Goal: Task Accomplishment & Management: Manage account settings

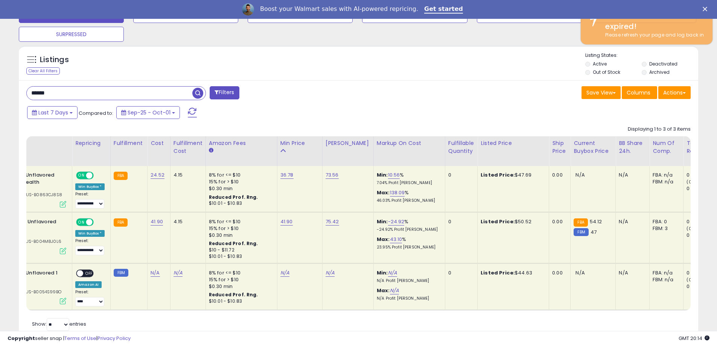
scroll to position [154, 394]
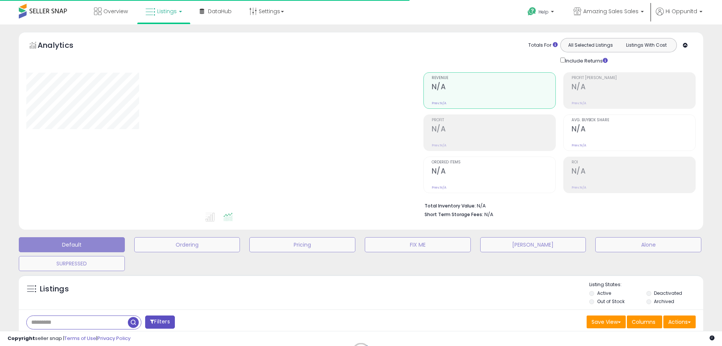
type input "******"
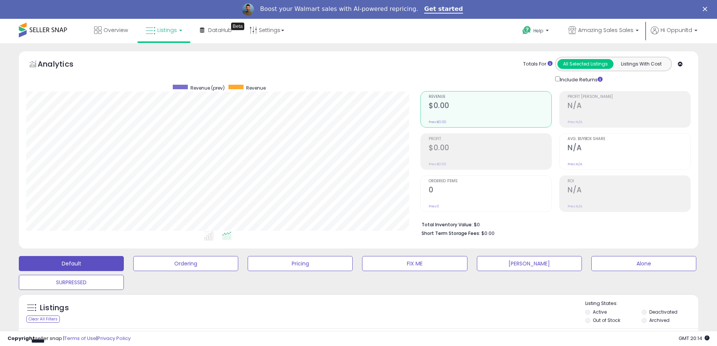
scroll to position [154, 394]
click at [153, 30] on icon at bounding box center [151, 31] width 10 height 10
click at [169, 56] on icon at bounding box center [169, 56] width 33 height 10
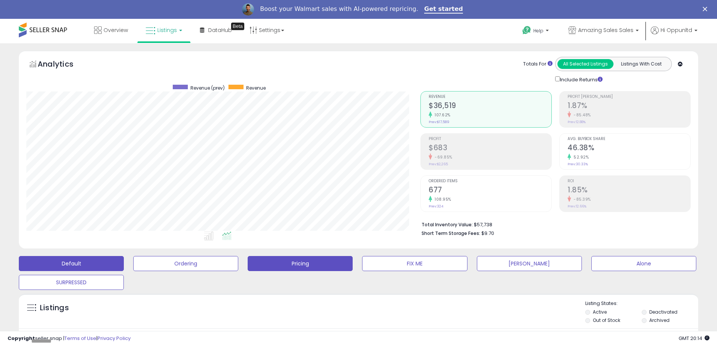
click at [319, 266] on button "Pricing" at bounding box center [300, 263] width 105 height 15
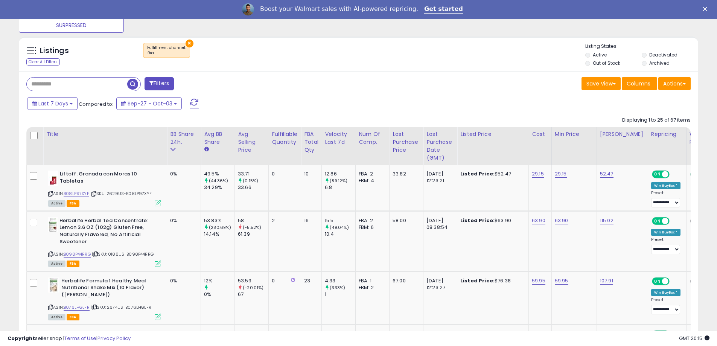
scroll to position [249, 0]
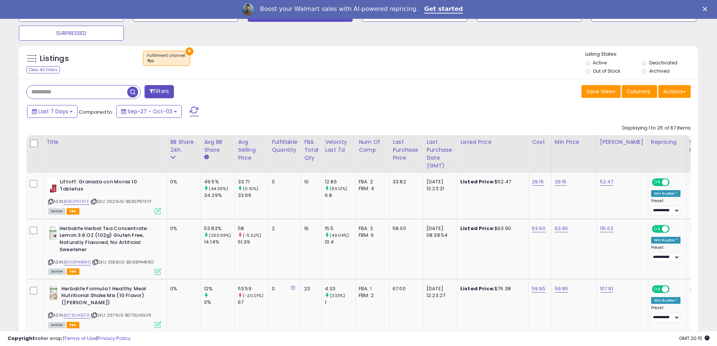
click at [307, 146] on div "FBA Total Qty" at bounding box center [311, 150] width 14 height 24
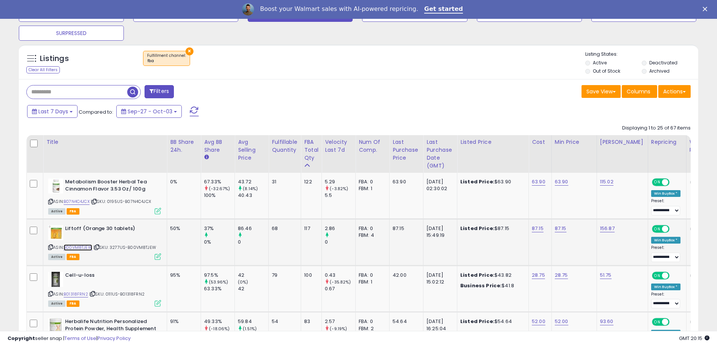
click at [76, 246] on link "B00VM8TJEW" at bounding box center [78, 247] width 29 height 6
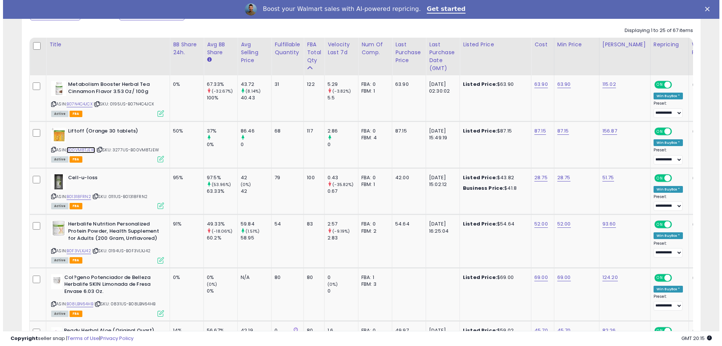
scroll to position [357, 0]
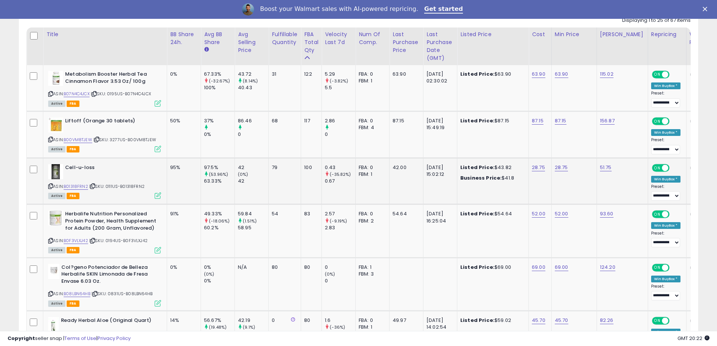
click at [158, 197] on icon at bounding box center [158, 195] width 6 height 6
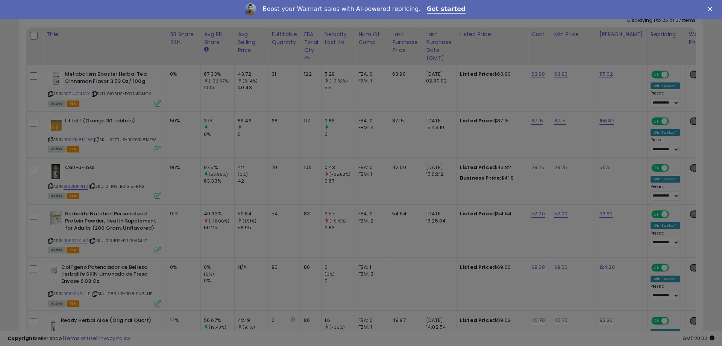
scroll to position [154, 397]
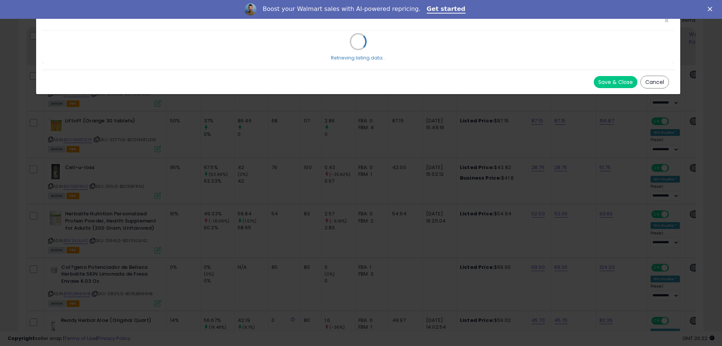
select select "*******"
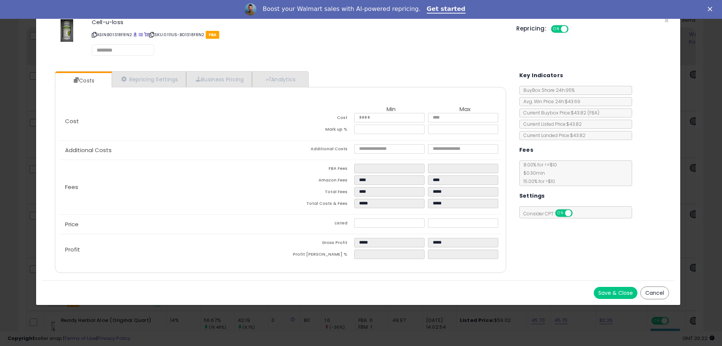
select select "******"
select select "**********"
select select "*********"
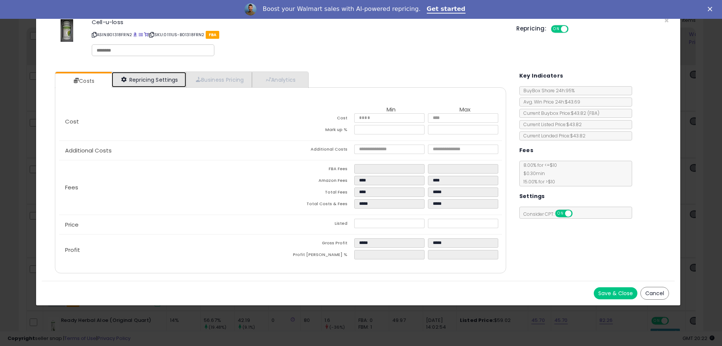
click at [157, 81] on link "Repricing Settings" at bounding box center [149, 79] width 75 height 15
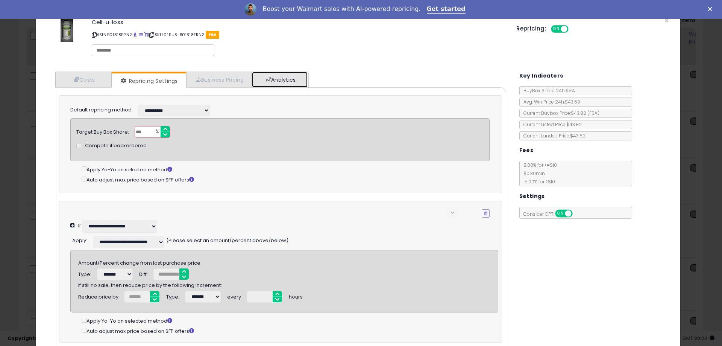
click at [284, 84] on link "Analytics" at bounding box center [280, 79] width 56 height 15
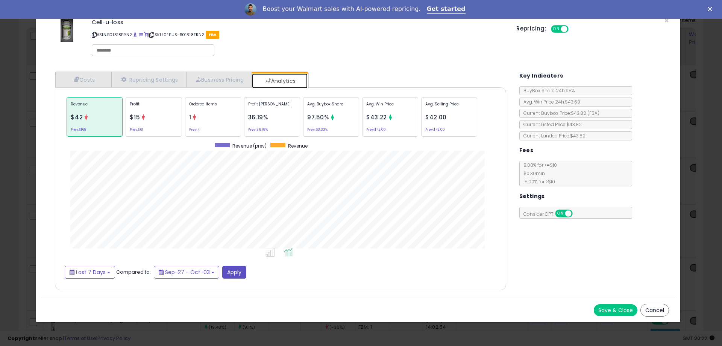
scroll to position [231, 467]
click at [106, 276] on button "Last 7 Days" at bounding box center [90, 272] width 50 height 13
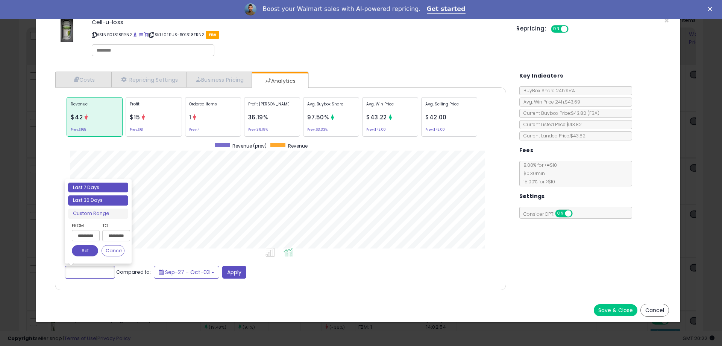
type input "**********"
click at [106, 201] on li "Last 30 Days" at bounding box center [98, 200] width 60 height 10
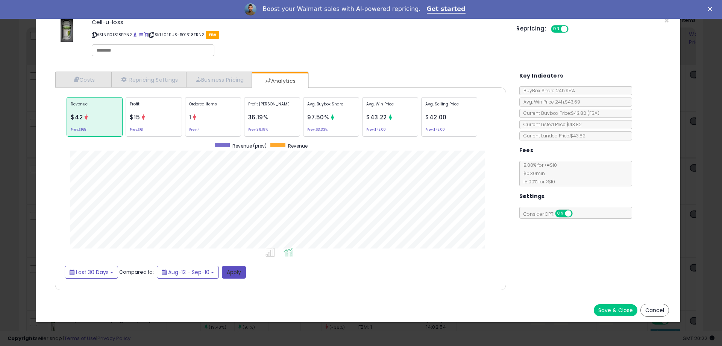
click at [231, 273] on button "Apply" at bounding box center [234, 272] width 24 height 13
click at [110, 269] on button "Last 30 Days" at bounding box center [91, 272] width 53 height 13
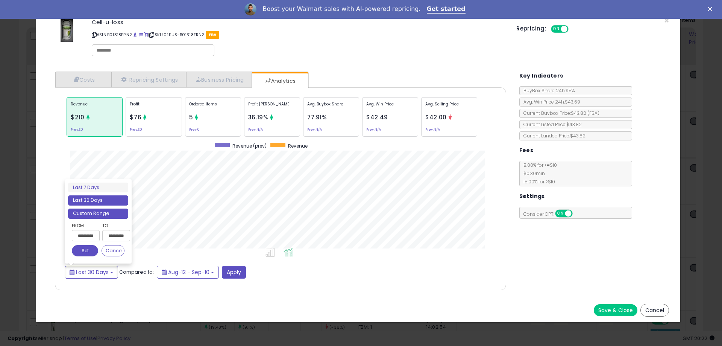
click at [106, 214] on li "Custom Range" at bounding box center [98, 213] width 60 height 10
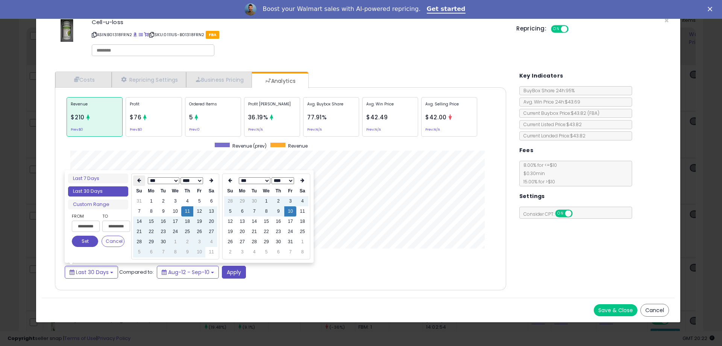
click at [138, 184] on th at bounding box center [139, 180] width 12 height 11
click at [138, 181] on icon at bounding box center [139, 180] width 4 height 5
click at [141, 182] on icon at bounding box center [139, 180] width 4 height 5
click at [141, 181] on icon at bounding box center [139, 180] width 4 height 5
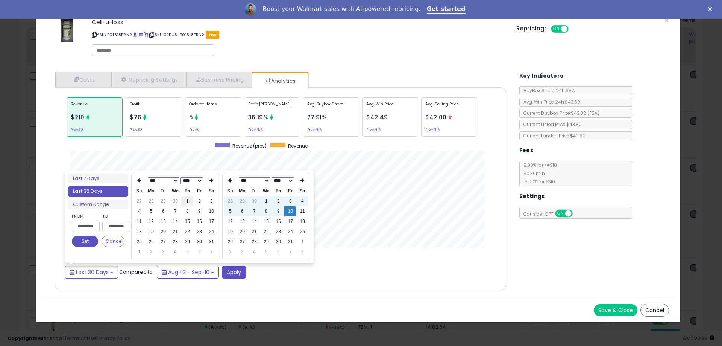
click at [187, 205] on td "1" at bounding box center [187, 201] width 12 height 10
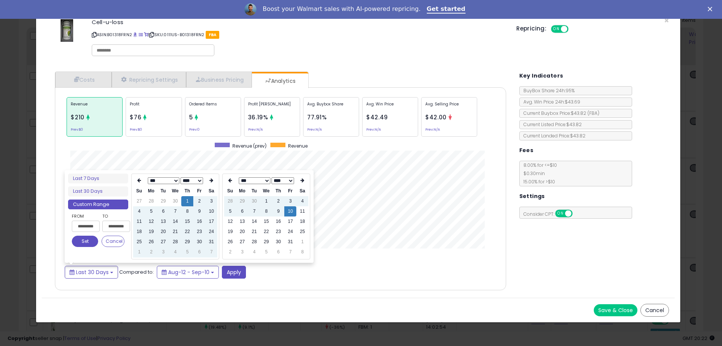
type input "**********"
click at [87, 245] on button "Set" at bounding box center [85, 241] width 26 height 11
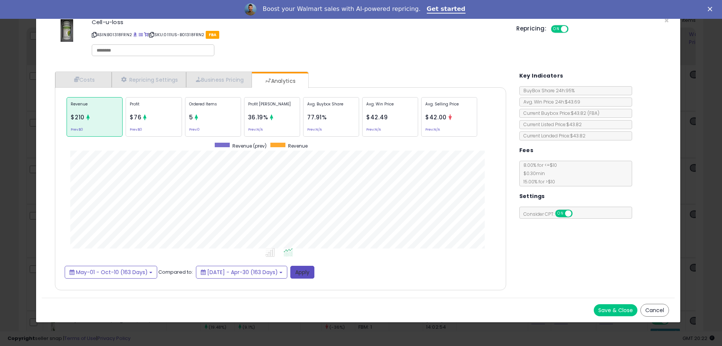
click at [315, 271] on button "Apply" at bounding box center [303, 272] width 24 height 13
click at [663, 23] on div "Repricing: ON OFF" at bounding box center [593, 28] width 153 height 11
click at [667, 22] on span "×" at bounding box center [667, 20] width 5 height 11
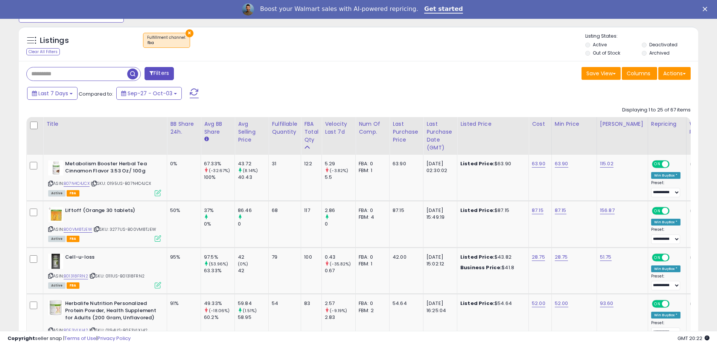
scroll to position [237, 0]
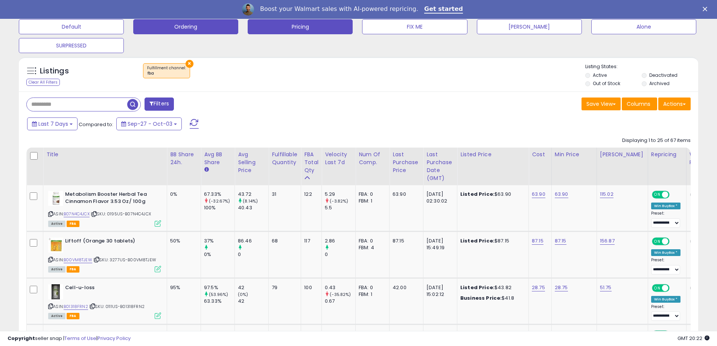
click at [206, 28] on button "Ordering" at bounding box center [185, 26] width 105 height 15
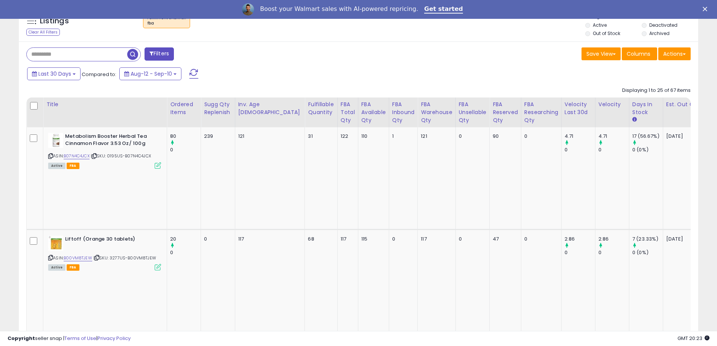
scroll to position [154, 394]
click at [564, 113] on div "Velocity Last 30d" at bounding box center [577, 108] width 27 height 16
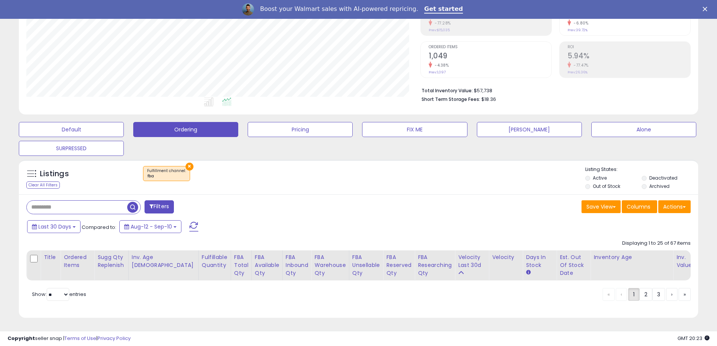
scroll to position [287, 0]
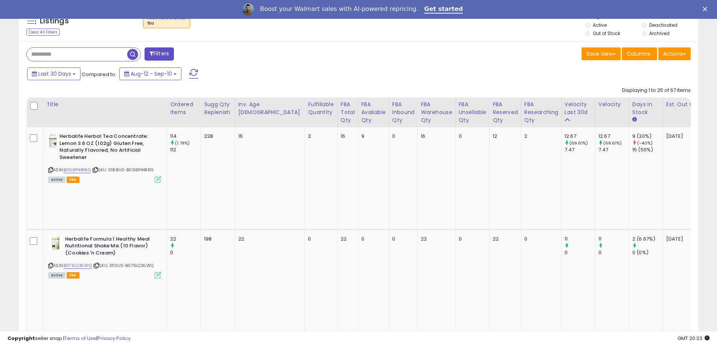
click at [564, 111] on div "Velocity Last 30d" at bounding box center [577, 108] width 27 height 16
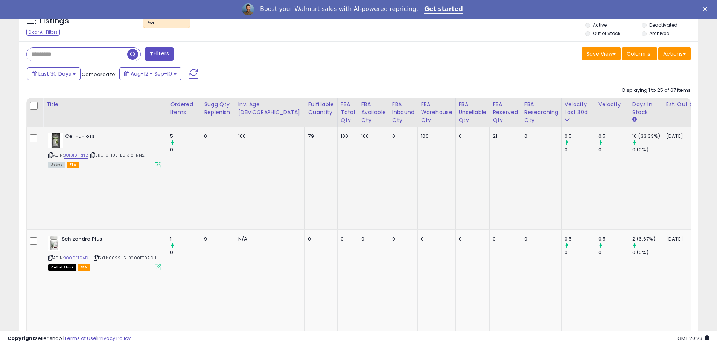
click at [49, 156] on icon at bounding box center [50, 155] width 5 height 4
click at [52, 157] on icon at bounding box center [50, 155] width 5 height 4
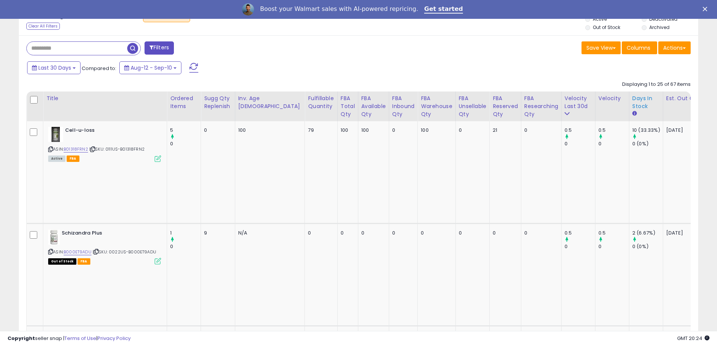
click at [632, 103] on div "Days In Stock" at bounding box center [645, 102] width 27 height 16
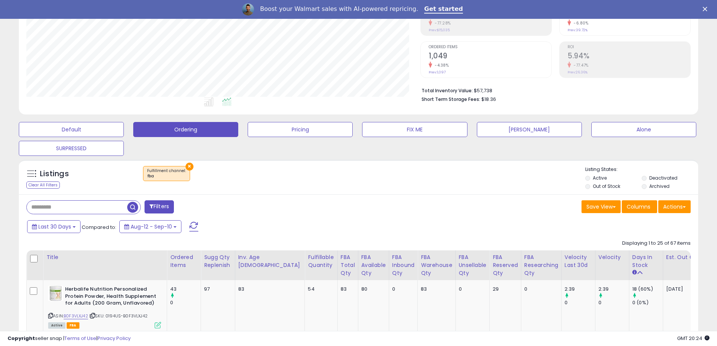
scroll to position [293, 0]
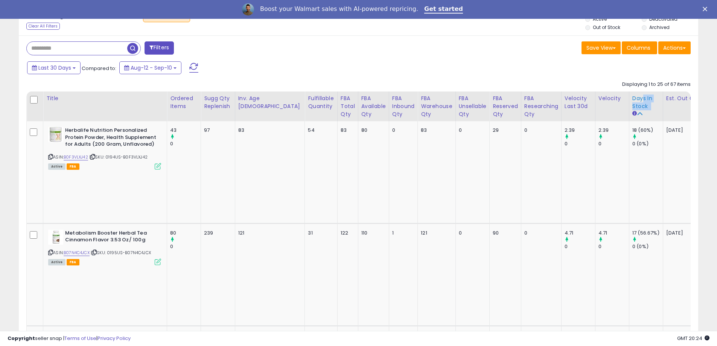
drag, startPoint x: 612, startPoint y: 109, endPoint x: 602, endPoint y: 96, distance: 16.1
click at [632, 101] on div "Days In Stock" at bounding box center [645, 106] width 27 height 24
click at [632, 103] on div "Days In Stock" at bounding box center [645, 102] width 27 height 16
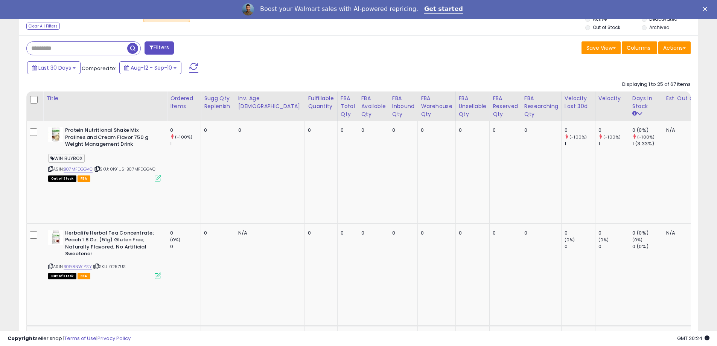
click at [632, 108] on div "Days In Stock" at bounding box center [645, 102] width 27 height 16
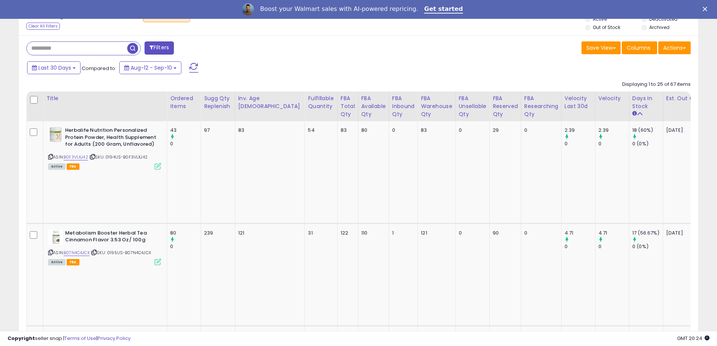
scroll to position [200, 0]
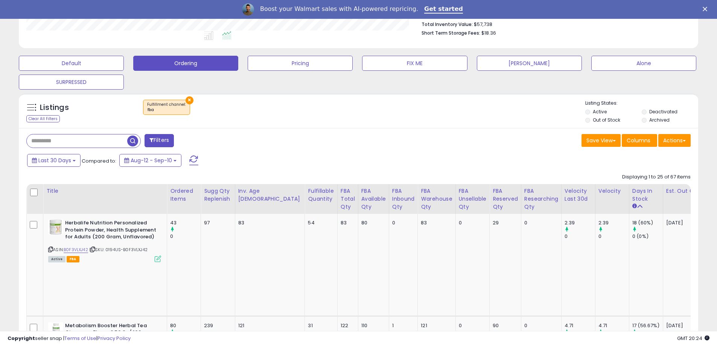
click at [632, 199] on div "Days In Stock" at bounding box center [645, 195] width 27 height 16
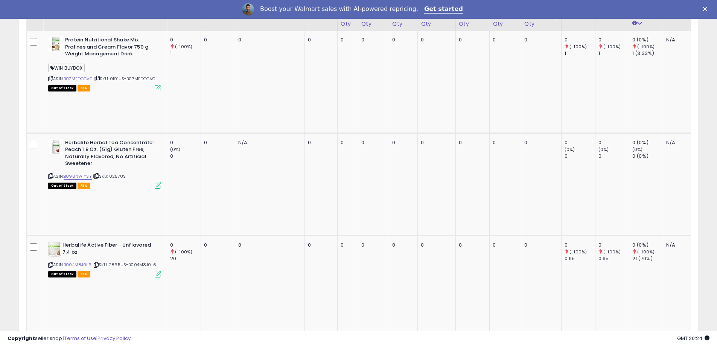
scroll to position [343, 0]
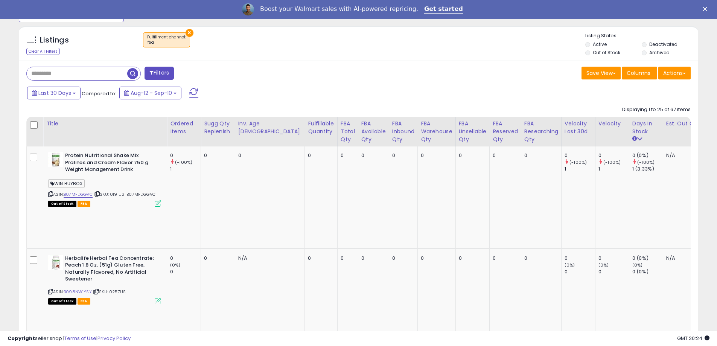
click at [632, 131] on div "Days In Stock" at bounding box center [645, 128] width 27 height 16
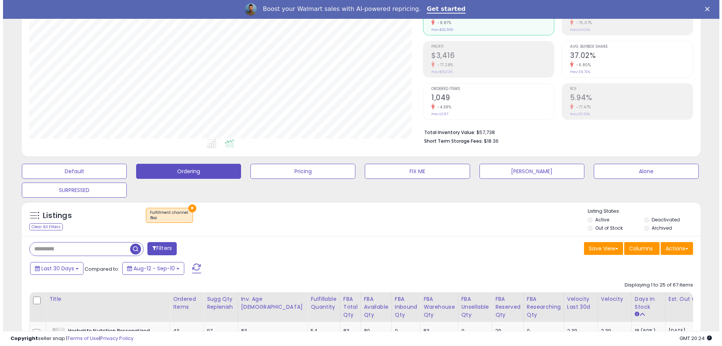
scroll to position [84, 0]
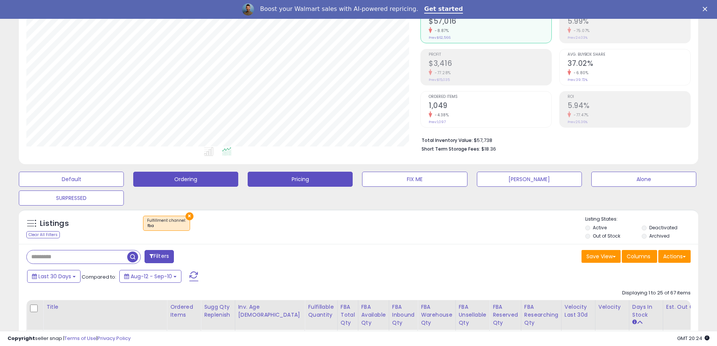
click at [305, 182] on button "Pricing" at bounding box center [300, 179] width 105 height 15
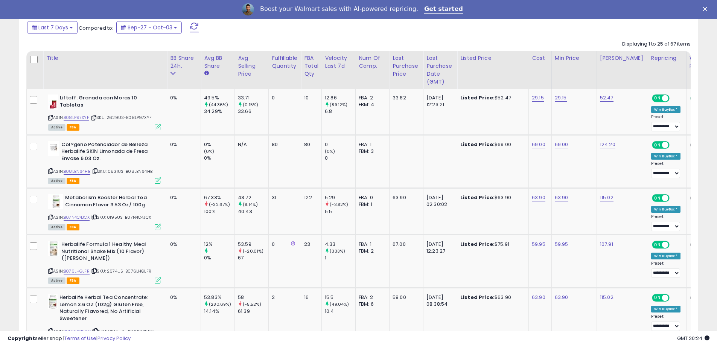
scroll to position [303, 0]
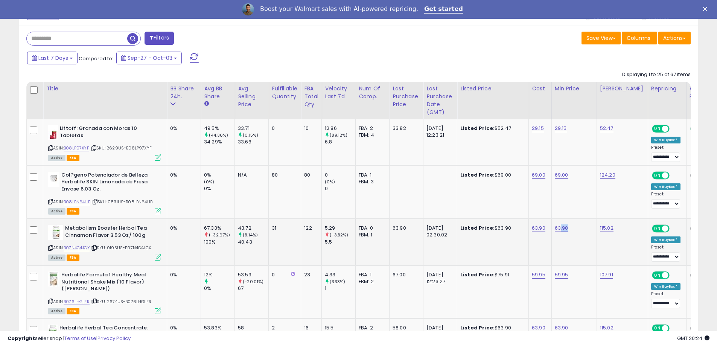
click at [558, 245] on td "63.90" at bounding box center [573, 242] width 45 height 47
click at [582, 208] on td "69.00" at bounding box center [573, 191] width 45 height 53
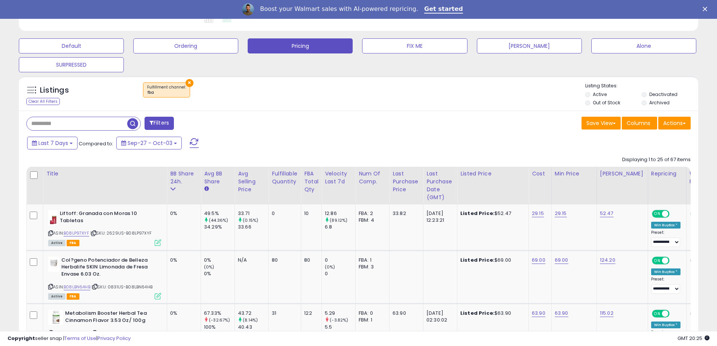
scroll to position [187, 0]
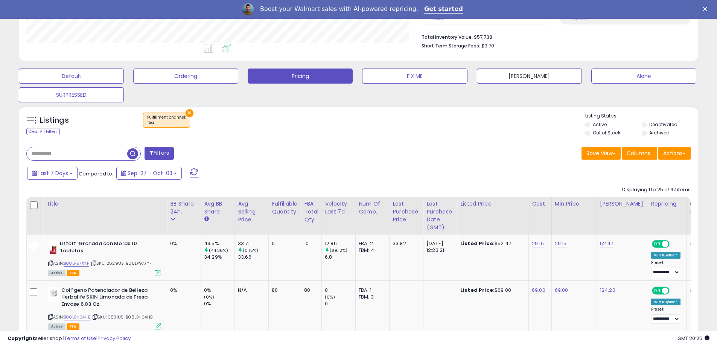
click at [541, 75] on button "[PERSON_NAME]" at bounding box center [529, 75] width 105 height 15
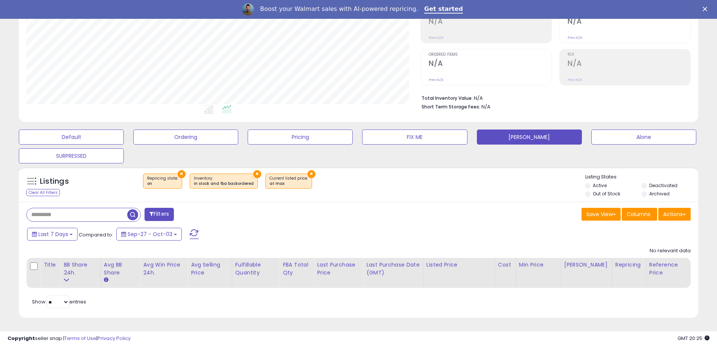
scroll to position [154, 394]
click at [523, 138] on button "[PERSON_NAME]" at bounding box center [529, 136] width 105 height 15
click at [300, 140] on button "Pricing" at bounding box center [300, 136] width 105 height 15
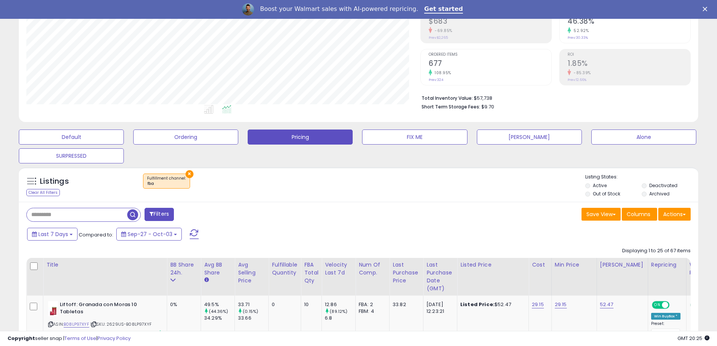
scroll to position [0, 0]
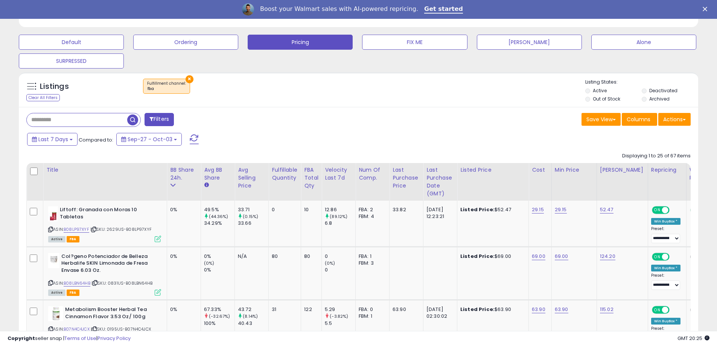
click at [310, 177] on div "FBA Total Qty" at bounding box center [311, 178] width 14 height 24
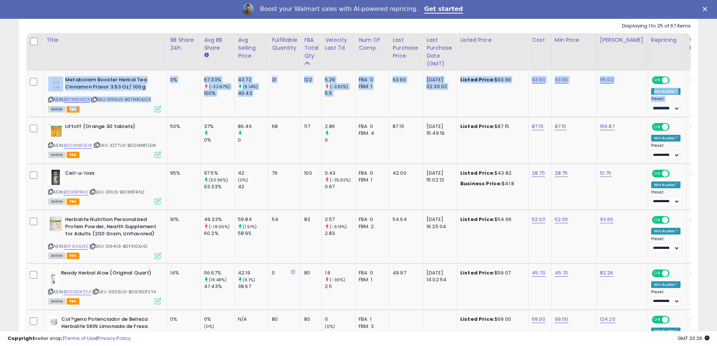
drag, startPoint x: 716, startPoint y: 90, endPoint x: 719, endPoint y: 55, distance: 35.2
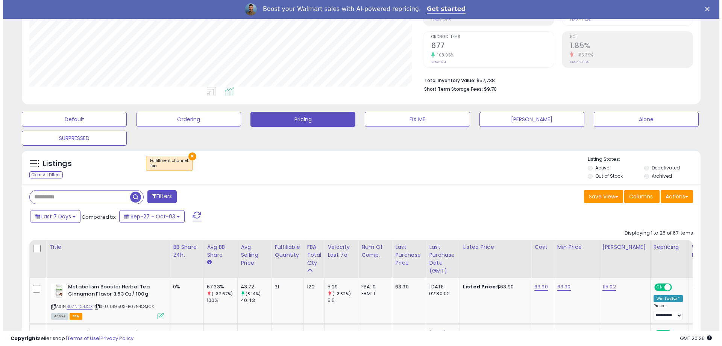
scroll to position [112, 0]
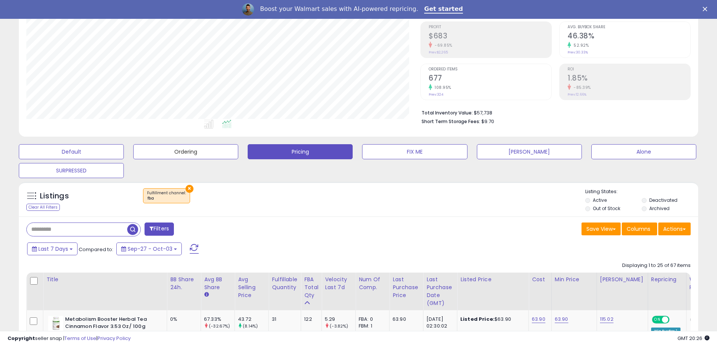
click at [177, 153] on button "Ordering" at bounding box center [185, 151] width 105 height 15
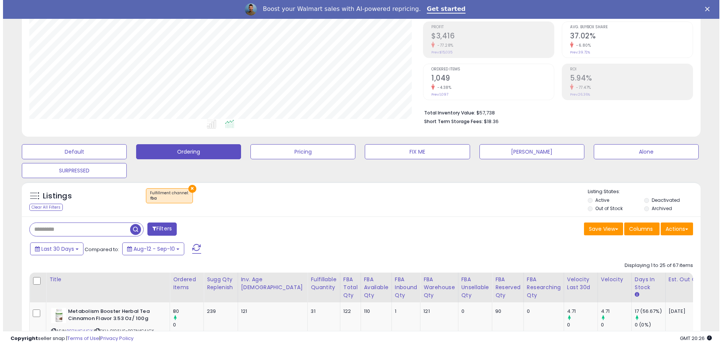
scroll to position [154, 394]
click at [411, 152] on button "FIX ME" at bounding box center [414, 151] width 105 height 15
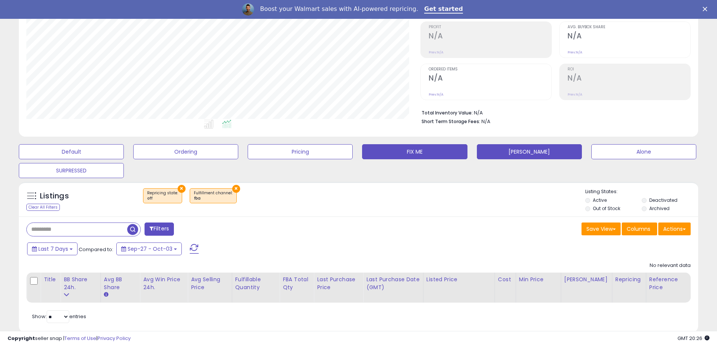
click at [534, 151] on button "[PERSON_NAME]" at bounding box center [529, 151] width 105 height 15
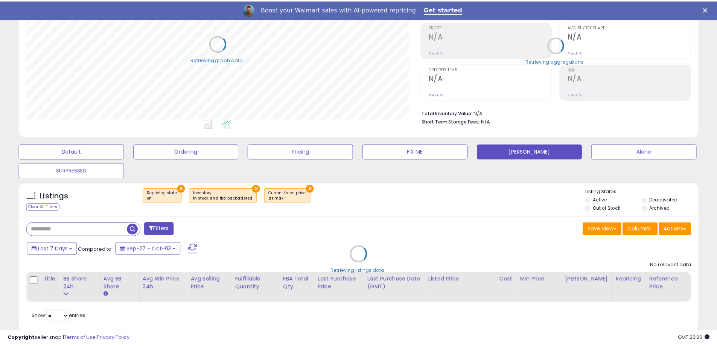
scroll to position [376147, 375907]
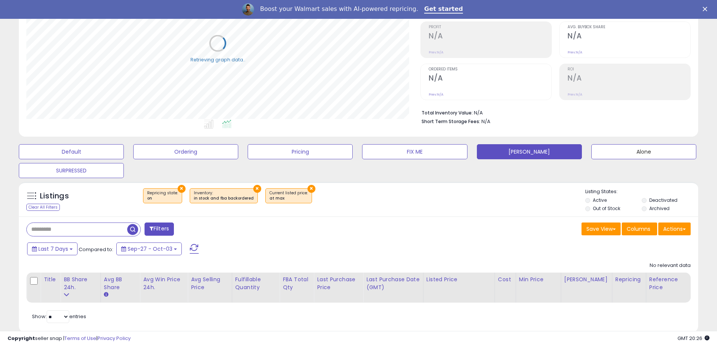
click at [655, 151] on button "Alone" at bounding box center [643, 151] width 105 height 15
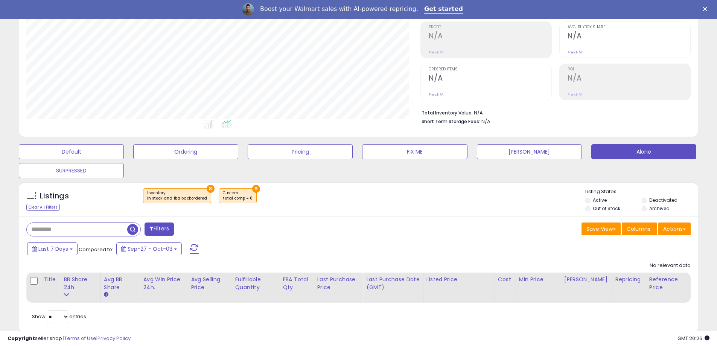
scroll to position [126, 0]
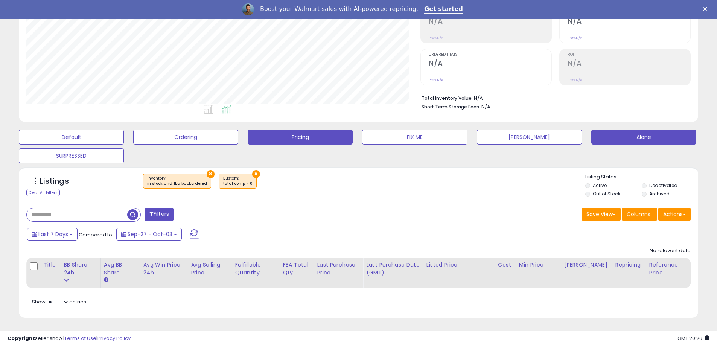
click at [303, 141] on button "Pricing" at bounding box center [300, 136] width 105 height 15
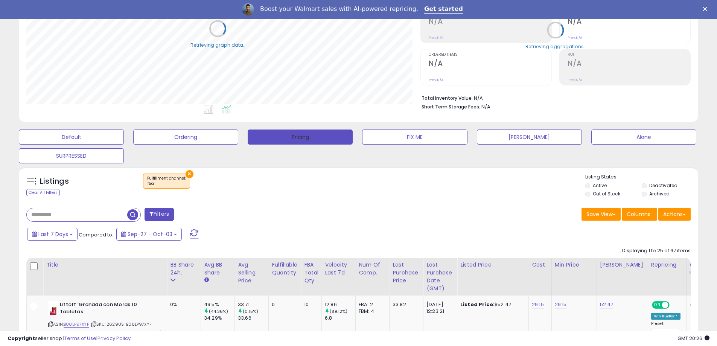
scroll to position [376147, 375907]
click at [201, 138] on button "Ordering" at bounding box center [185, 136] width 105 height 15
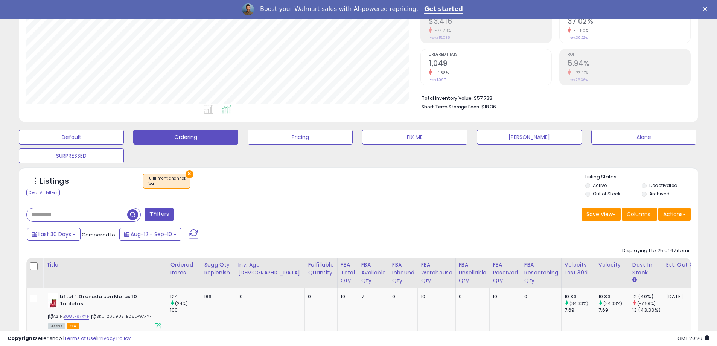
click at [632, 272] on div "Days In Stock" at bounding box center [645, 269] width 27 height 16
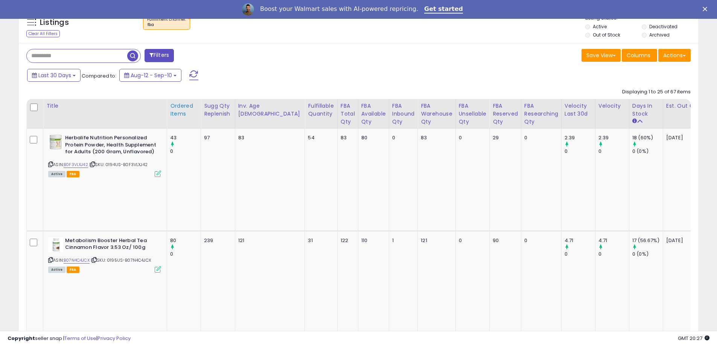
click at [181, 107] on div "Ordered Items" at bounding box center [183, 110] width 27 height 16
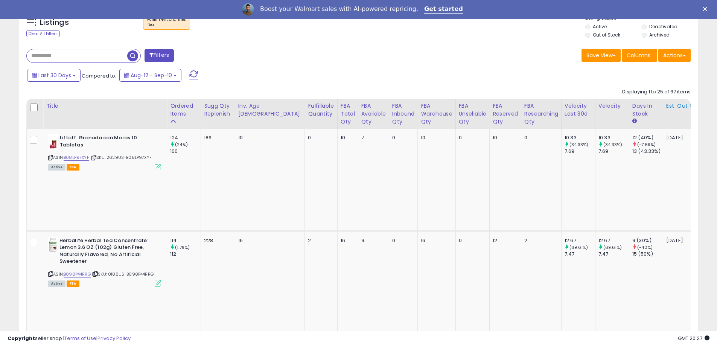
click at [669, 111] on th "Est. Out Of Stock Date" at bounding box center [700, 114] width 75 height 30
click at [667, 110] on th "Est. Out Of Stock Date" at bounding box center [700, 114] width 75 height 30
click at [667, 108] on div "Est. Out Of Stock Date" at bounding box center [700, 106] width 68 height 8
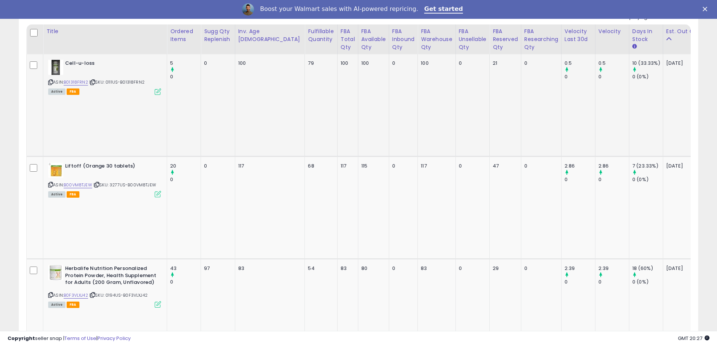
click at [159, 90] on icon at bounding box center [158, 91] width 6 height 6
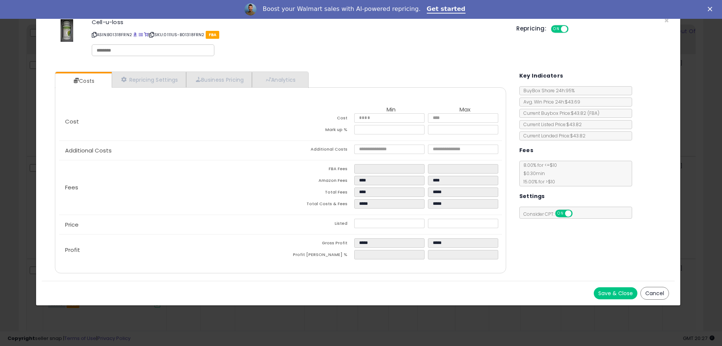
click at [652, 292] on button "Cancel" at bounding box center [655, 293] width 29 height 13
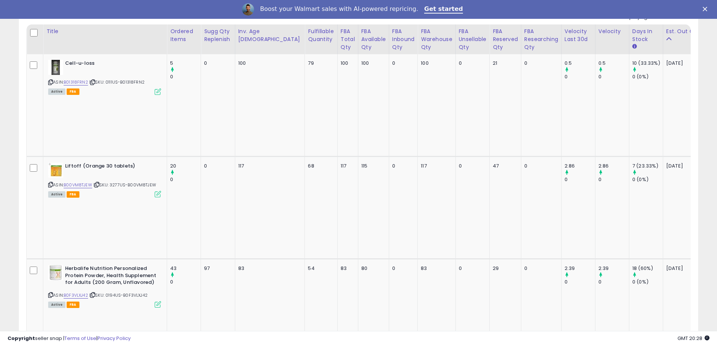
click at [76, 83] on link "B01318FRN2" at bounding box center [76, 82] width 24 height 6
click at [341, 43] on div "FBA Total Qty" at bounding box center [348, 39] width 14 height 24
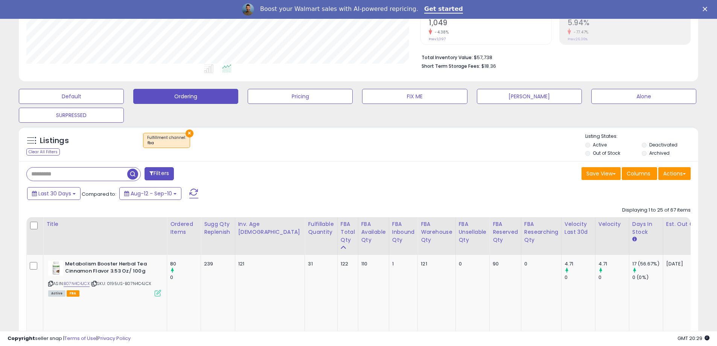
scroll to position [159, 0]
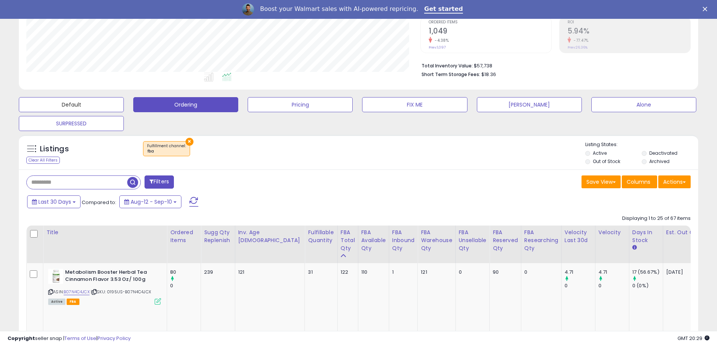
click at [73, 100] on button "Default" at bounding box center [71, 104] width 105 height 15
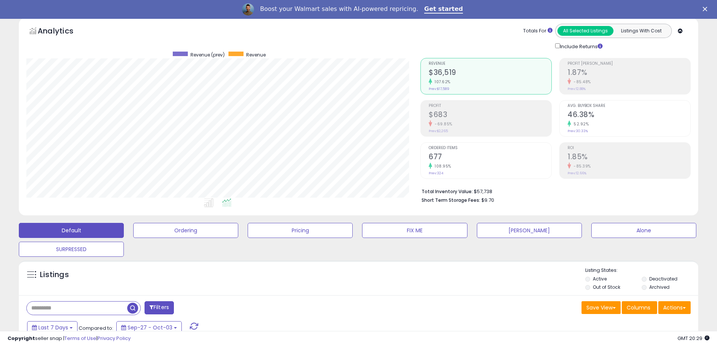
scroll to position [0, 0]
